Goal: Transaction & Acquisition: Purchase product/service

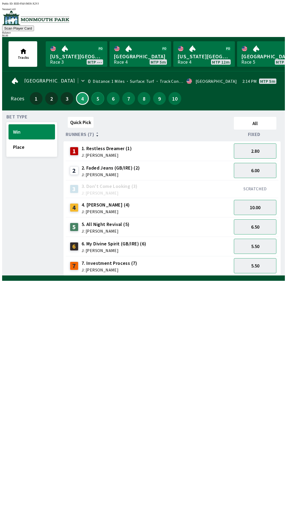
click at [95, 100] on button "5" at bounding box center [98, 98] width 13 height 13
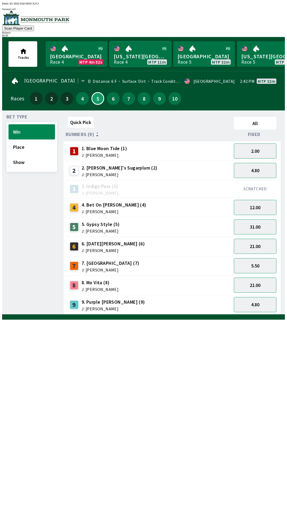
click at [139, 62] on link "[US_STATE] Park Race 4 MTP 11m" at bounding box center [141, 54] width 62 height 26
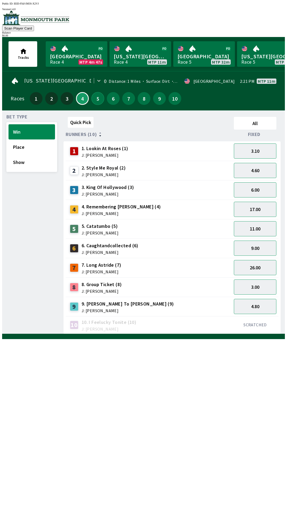
click at [96, 95] on button "5" at bounding box center [98, 98] width 13 height 13
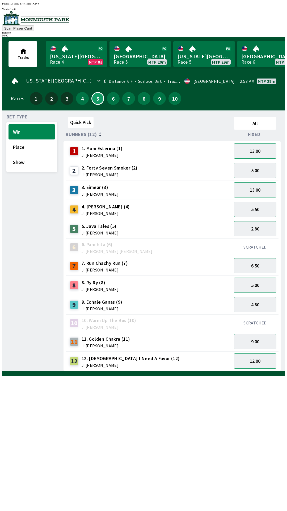
click at [77, 73] on div "[US_STATE] Park 0 Distance: 6 F Surface: Dirt Track Condition: Fast · [GEOGRAPH…" at bounding box center [145, 91] width 279 height 37
click at [75, 55] on link "[US_STATE] Park Race 4 MTP 0s" at bounding box center [77, 54] width 62 height 26
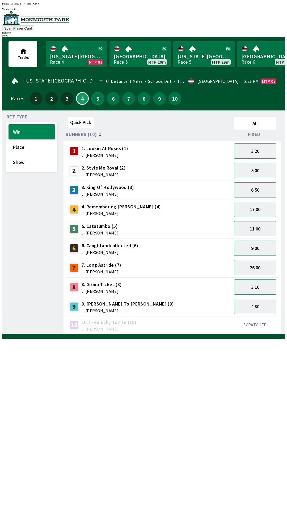
click at [93, 98] on button "5" at bounding box center [98, 98] width 13 height 13
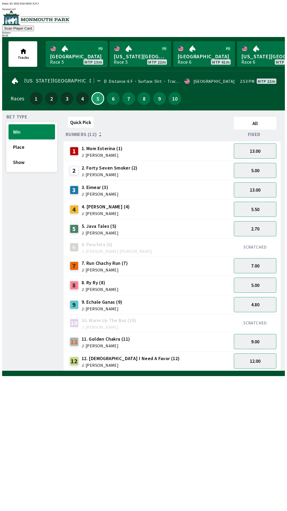
click at [70, 53] on link "[GEOGRAPHIC_DATA] Race 5 MTP 13m" at bounding box center [77, 54] width 62 height 26
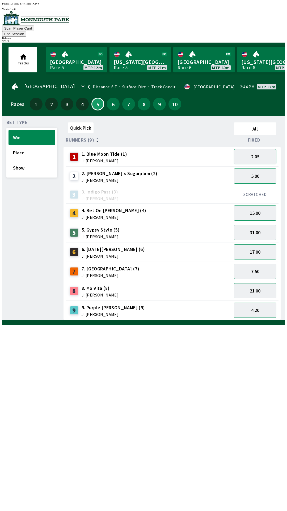
click at [257, 149] on button "2.05" at bounding box center [255, 156] width 43 height 15
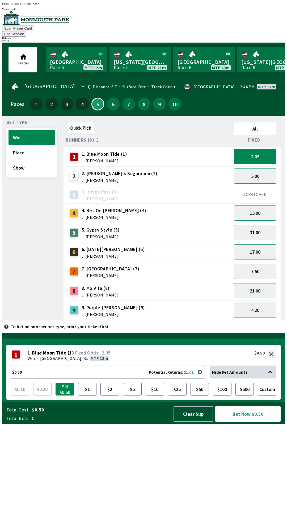
click at [132, 396] on button "$5" at bounding box center [132, 389] width 19 height 13
click at [253, 422] on button "Bet Now $5.00" at bounding box center [248, 414] width 65 height 16
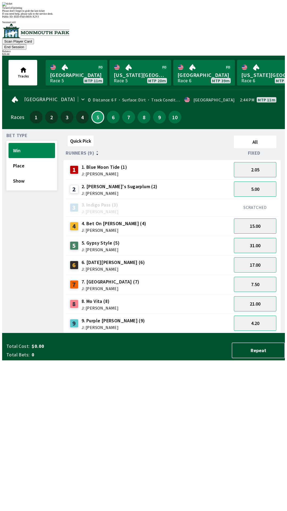
click at [169, 333] on div "Quick Pick All Runners (9) Fixed 1 1. Blue Moon Tide (1) J: [PERSON_NAME] 2.05 …" at bounding box center [175, 233] width 222 height 200
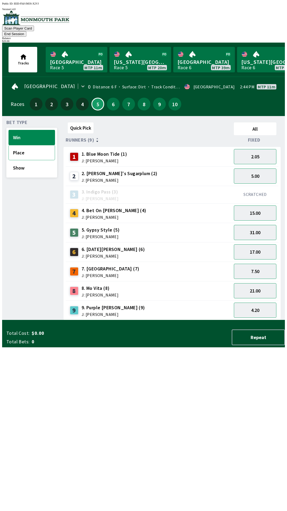
click at [22, 148] on button "Place" at bounding box center [32, 152] width 47 height 15
click at [258, 149] on button "1.28" at bounding box center [255, 156] width 43 height 15
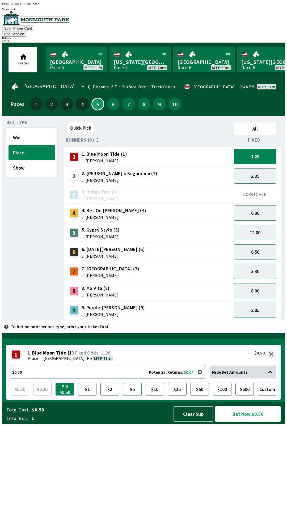
click at [133, 396] on button "$5" at bounding box center [132, 389] width 19 height 13
click at [246, 422] on button "Bet Now $5.00" at bounding box center [248, 414] width 65 height 16
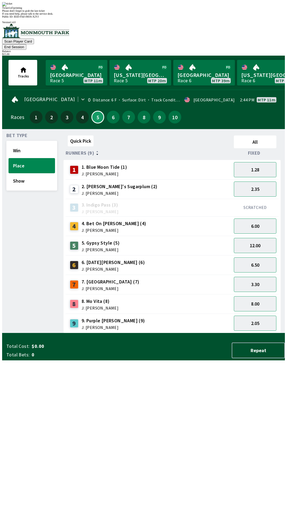
click at [172, 333] on div "Quick Pick All Runners (9) Fixed 1 1. Blue Moon Tide (1) J: [PERSON_NAME] 1.28 …" at bounding box center [175, 233] width 222 height 200
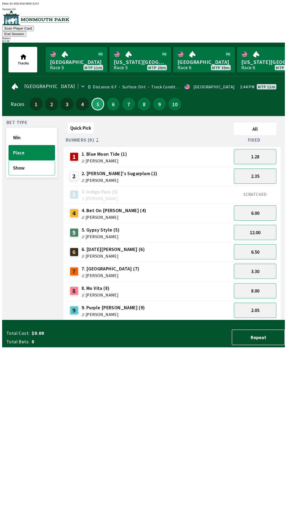
click at [22, 160] on button "Show" at bounding box center [32, 167] width 47 height 15
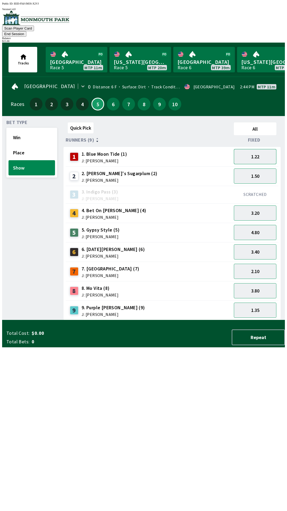
click at [259, 149] on button "1.22" at bounding box center [255, 156] width 43 height 15
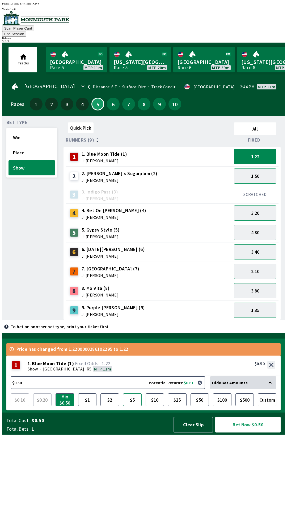
click at [135, 406] on button "$5" at bounding box center [132, 399] width 19 height 13
click at [249, 433] on button "Bet Now $5.00" at bounding box center [248, 425] width 65 height 16
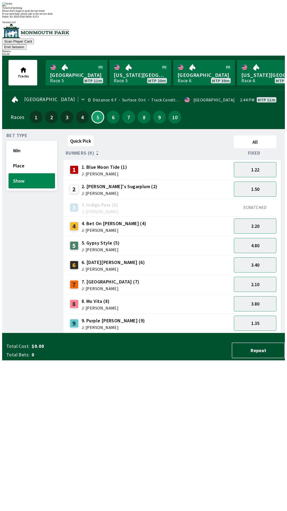
click at [186, 333] on div "Quick Pick All Runners (9) Fixed 1 1. Blue Moon Tide (1) J: [PERSON_NAME] 1.22 …" at bounding box center [175, 233] width 222 height 200
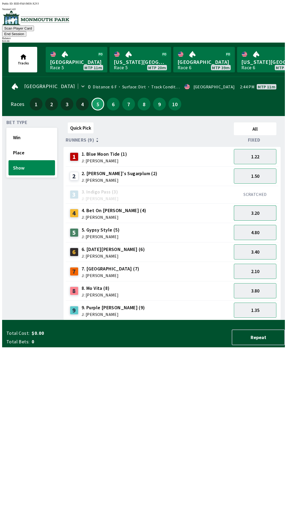
click at [259, 205] on button "3.20" at bounding box center [255, 212] width 43 height 15
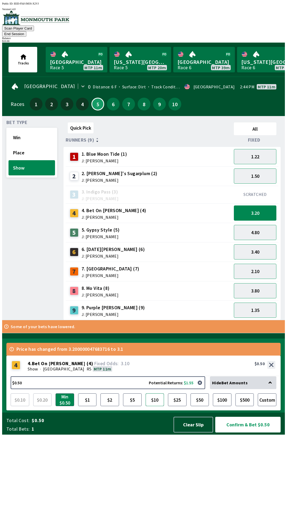
click at [156, 406] on button "$10" at bounding box center [155, 399] width 19 height 13
click at [249, 433] on button "Confirm & Bet $10.00" at bounding box center [248, 425] width 65 height 16
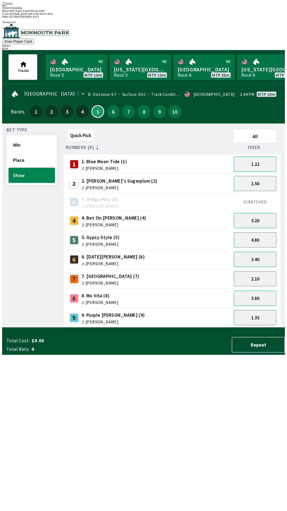
click at [238, 328] on div "Quick Pick All Runners (9) Fixed 1 1. Blue Moon Tide (1) J: [PERSON_NAME] 1.22 …" at bounding box center [175, 228] width 222 height 200
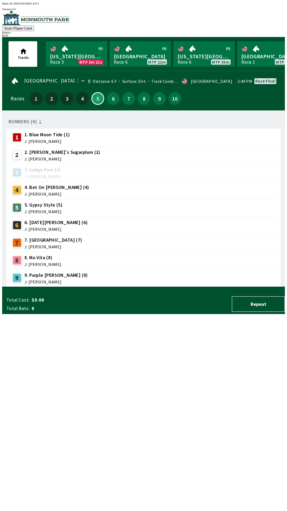
click at [224, 287] on div "Runners (9) 1 1. Blue Moon Tide (1) J: [PERSON_NAME] 2 2. [PERSON_NAME]'s Sugar…" at bounding box center [145, 201] width 279 height 172
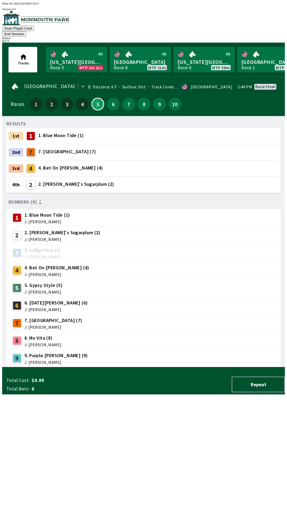
click at [26, 31] on button "End Session" at bounding box center [14, 34] width 24 height 6
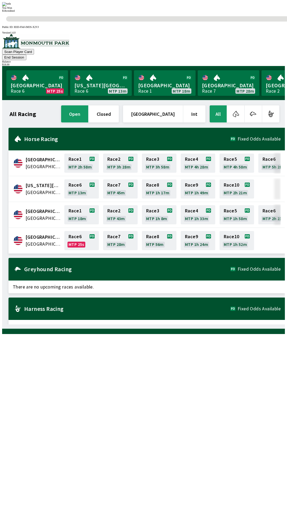
click at [188, 324] on div "All Racing open closed [GEOGRAPHIC_DATA] Int All [GEOGRAPHIC_DATA] [GEOGRAPHIC_…" at bounding box center [145, 214] width 279 height 220
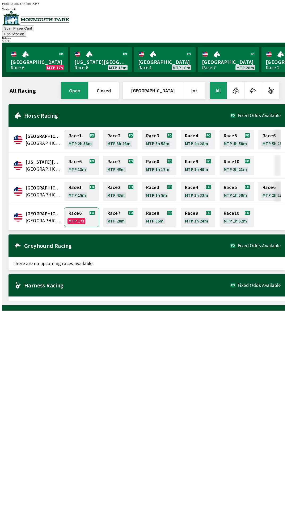
click at [79, 213] on link "Race 6 MTP 17s" at bounding box center [81, 217] width 35 height 19
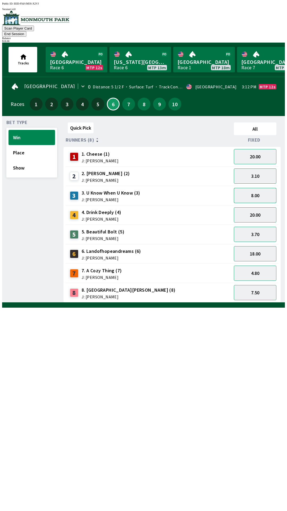
click at [261, 190] on button "8.00" at bounding box center [255, 195] width 43 height 15
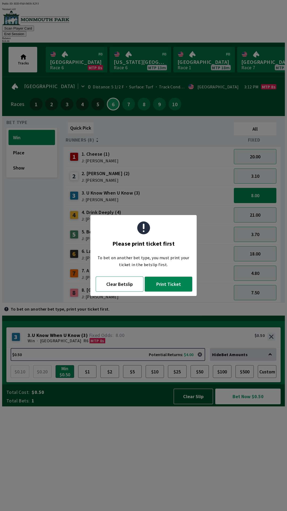
click at [127, 289] on button "Clear Betslip" at bounding box center [120, 284] width 48 height 15
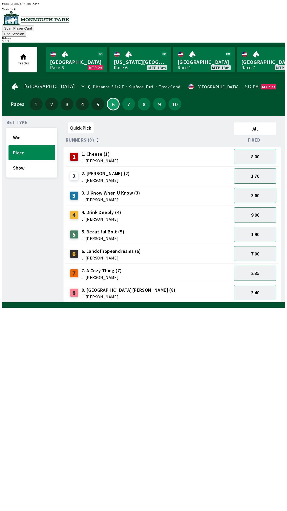
click at [260, 189] on button "3.60" at bounding box center [255, 195] width 43 height 15
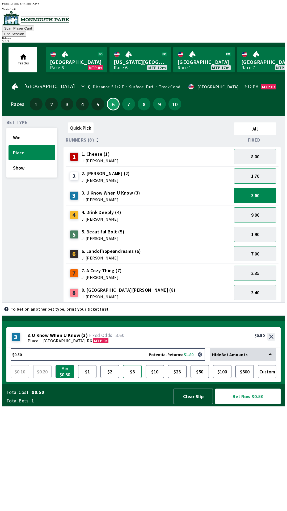
click at [133, 378] on button "$5" at bounding box center [132, 371] width 19 height 13
click at [242, 404] on button "Bet Now $5.00" at bounding box center [248, 397] width 65 height 16
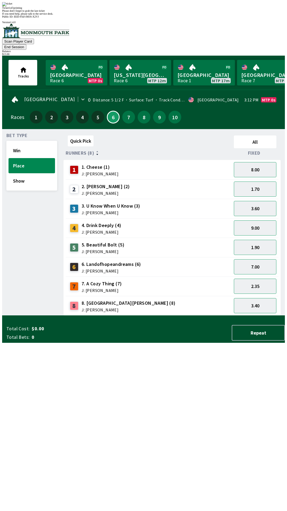
click at [174, 316] on div "Quick Pick All Runners (8) Fixed 1 1. Cheese (1) J: [PERSON_NAME] 8.00 2 2. [PE…" at bounding box center [175, 224] width 222 height 182
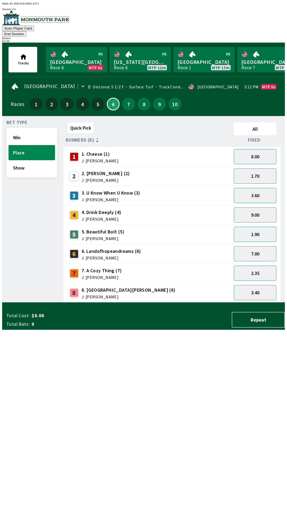
click at [26, 31] on button "End Session" at bounding box center [14, 34] width 24 height 6
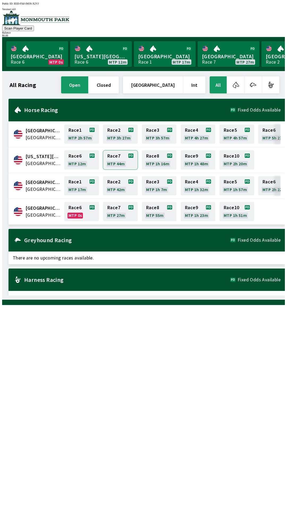
click at [122, 158] on link "Race 7 MTP 44m" at bounding box center [120, 159] width 35 height 19
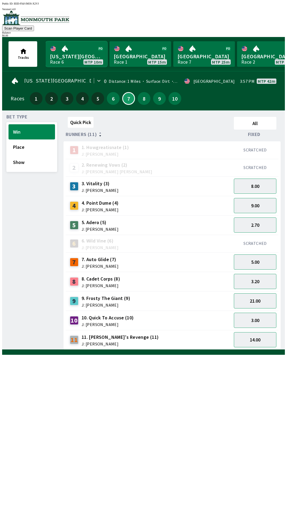
click at [71, 55] on link "[US_STATE] Park Race 6 MTP 10m" at bounding box center [77, 54] width 62 height 26
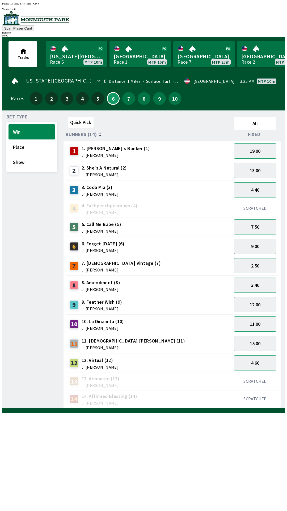
click at [130, 101] on div "7" at bounding box center [128, 98] width 13 height 13
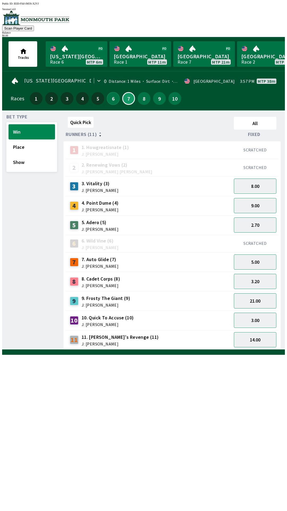
click at [113, 101] on button "6" at bounding box center [113, 98] width 13 height 13
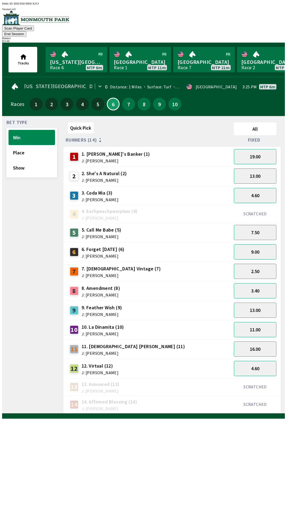
click at [169, 414] on div "Quick Pick All Runners (14) Fixed 1 1. [PERSON_NAME]'s Banker (1) J: [PERSON_NA…" at bounding box center [175, 266] width 222 height 293
click at [255, 228] on button "7.50" at bounding box center [255, 232] width 43 height 15
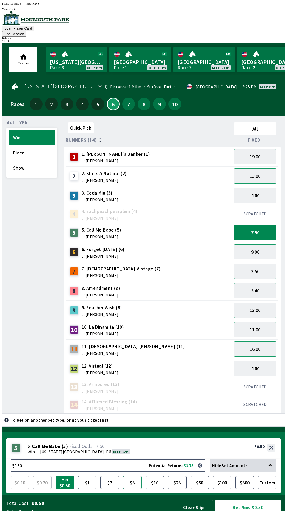
click at [135, 476] on button "$5" at bounding box center [132, 482] width 19 height 13
click at [238, 501] on button "Bet Now $5.00" at bounding box center [248, 508] width 65 height 16
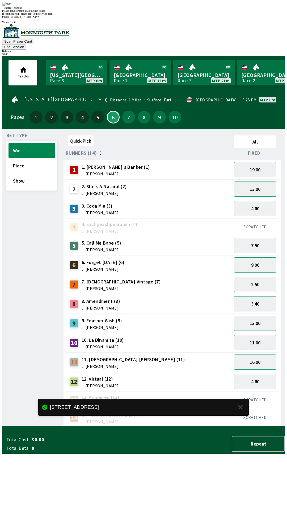
click at [28, 367] on div "Bet Type Win Place Show" at bounding box center [31, 279] width 51 height 293
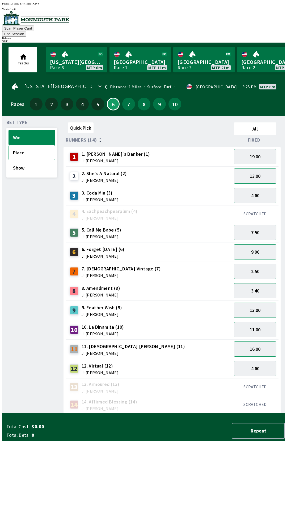
click at [35, 147] on button "Place" at bounding box center [32, 152] width 47 height 15
click at [264, 227] on button "4.40" at bounding box center [255, 232] width 43 height 15
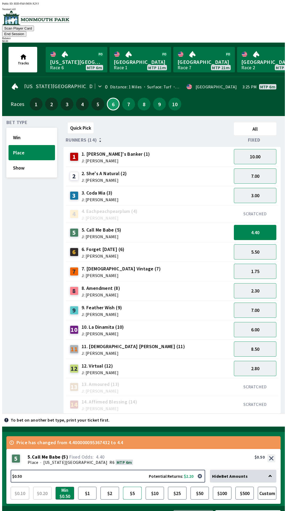
click at [137, 487] on button "$5" at bounding box center [132, 493] width 19 height 13
click at [242, 510] on button "Bet Now $5.00" at bounding box center [248, 518] width 65 height 16
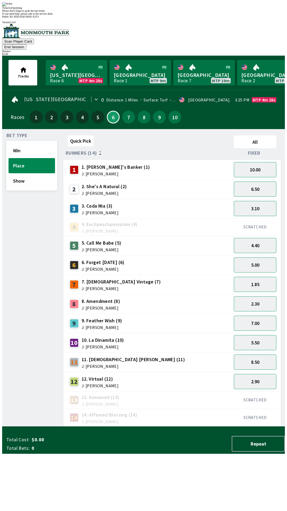
click at [183, 372] on div "12 12. Virtual (12) J: [PERSON_NAME]" at bounding box center [149, 381] width 166 height 19
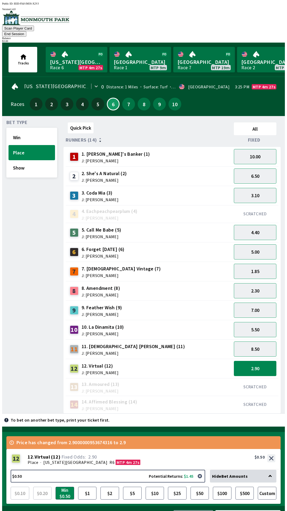
click at [26, 31] on button "End Session" at bounding box center [14, 34] width 24 height 6
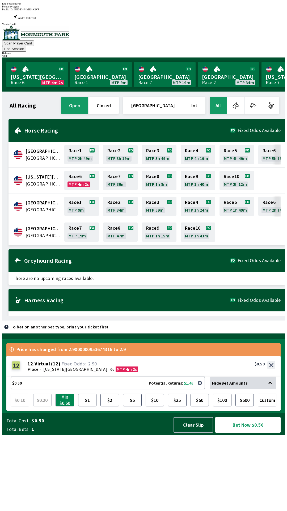
click at [194, 8] on div "End Session Error Please try again" at bounding box center [143, 5] width 283 height 6
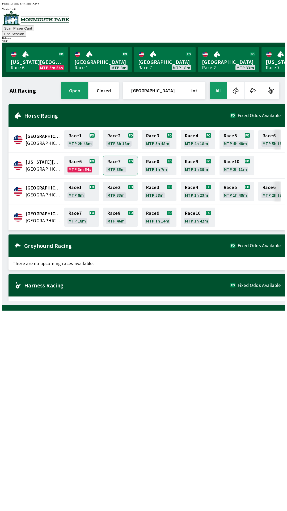
click at [123, 160] on link "Race 7 MTP 35m" at bounding box center [120, 165] width 35 height 19
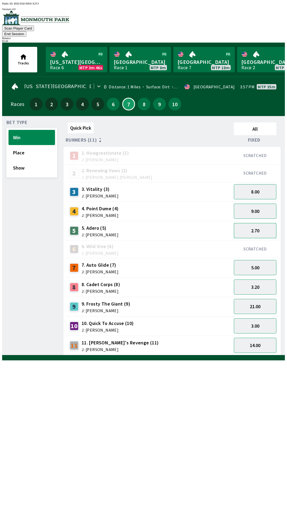
click at [253, 225] on button "2.70" at bounding box center [255, 230] width 43 height 15
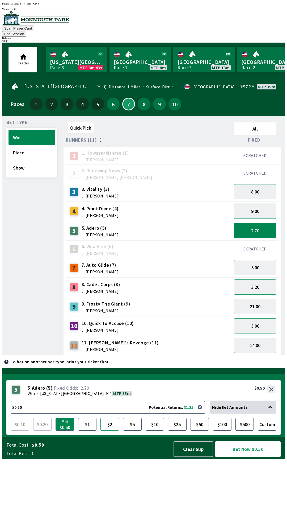
click at [109, 431] on button "$2" at bounding box center [110, 424] width 19 height 13
click at [245, 457] on button "Bet Now $2.00" at bounding box center [248, 449] width 65 height 16
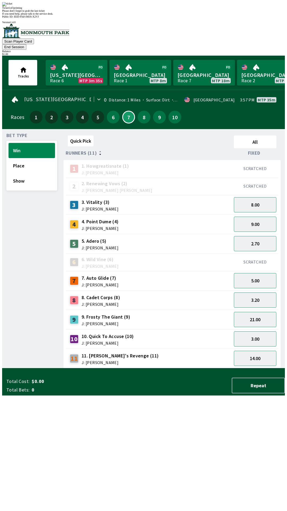
click at [204, 368] on div "Quick Pick All Runners (11) Fixed 1 1. Howgreatisnate (1) J: [PERSON_NAME] SCRA…" at bounding box center [175, 250] width 222 height 235
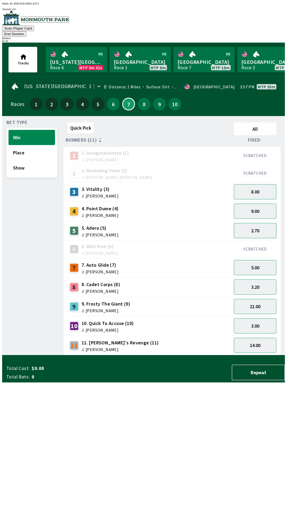
click at [257, 225] on button "2.70" at bounding box center [255, 230] width 43 height 15
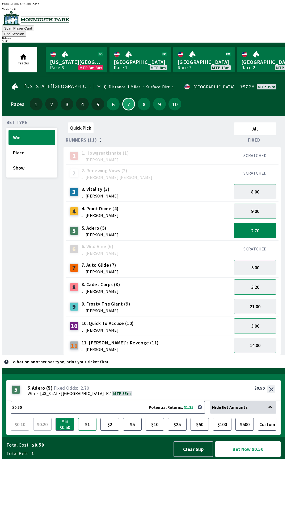
click at [84, 431] on button "$1" at bounding box center [87, 424] width 19 height 13
click at [247, 457] on button "Bet Now $1.00" at bounding box center [248, 449] width 65 height 16
